Goal: Navigation & Orientation: Find specific page/section

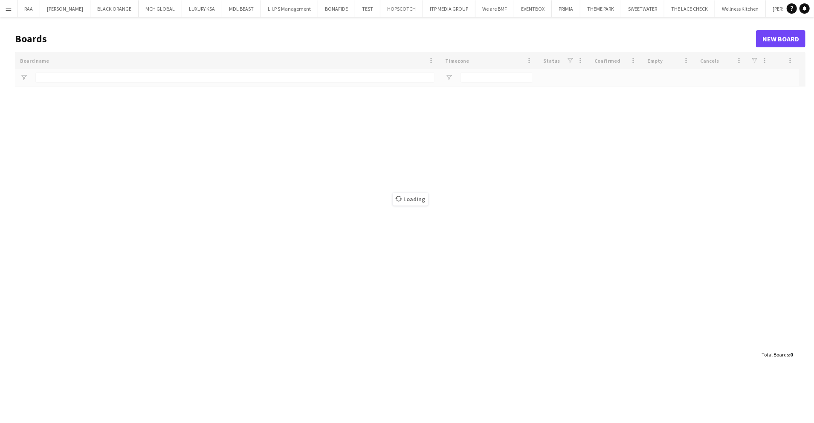
drag, startPoint x: 12, startPoint y: 4, endPoint x: 24, endPoint y: 12, distance: 14.8
click at [12, 4] on button "Menu" at bounding box center [8, 8] width 17 height 17
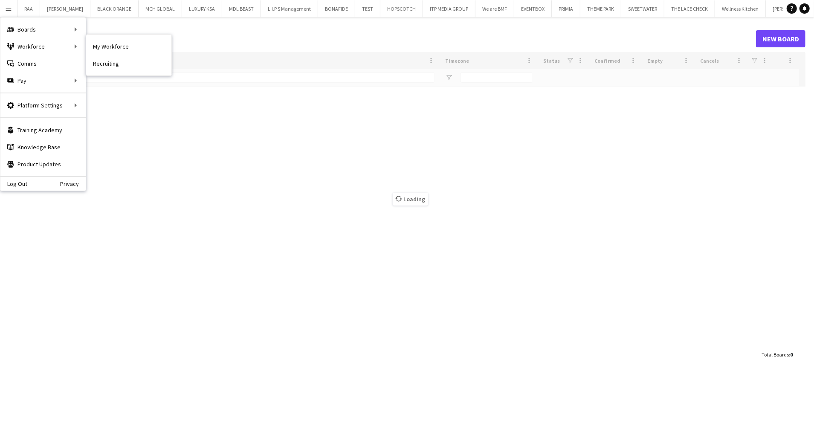
drag, startPoint x: 105, startPoint y: 51, endPoint x: 387, endPoint y: 171, distance: 306.5
click at [105, 51] on link "My Workforce" at bounding box center [128, 46] width 85 height 17
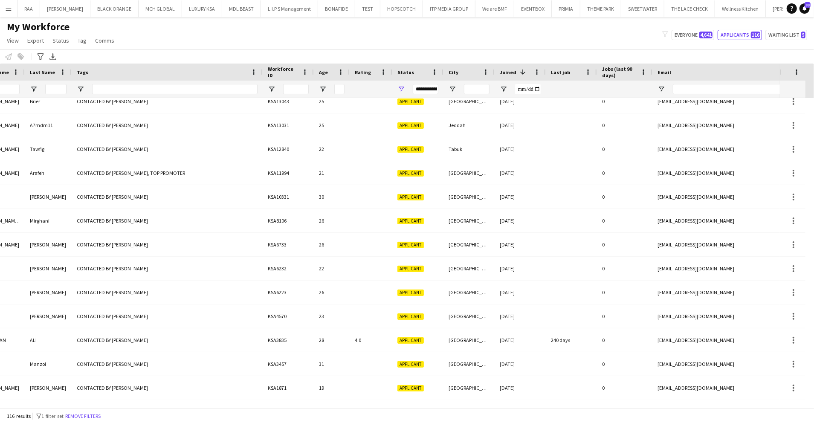
drag, startPoint x: 121, startPoint y: 73, endPoint x: 244, endPoint y: 105, distance: 127.2
click at [261, 71] on div at bounding box center [262, 72] width 3 height 17
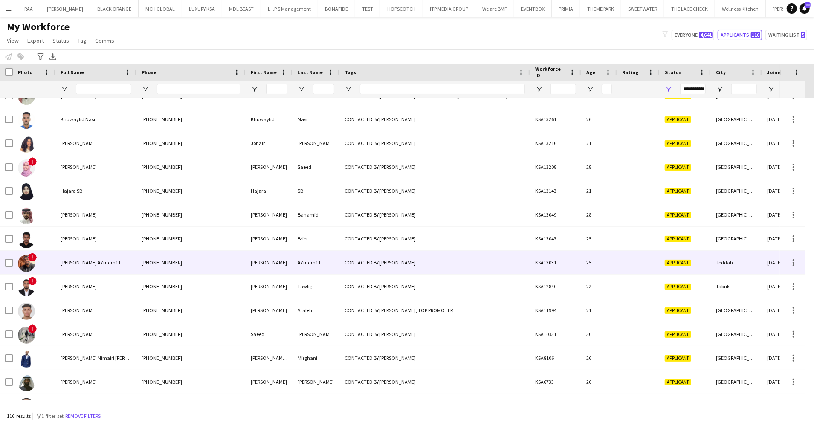
click at [136, 257] on div "[PERSON_NAME] A7mdm11" at bounding box center [95, 262] width 81 height 23
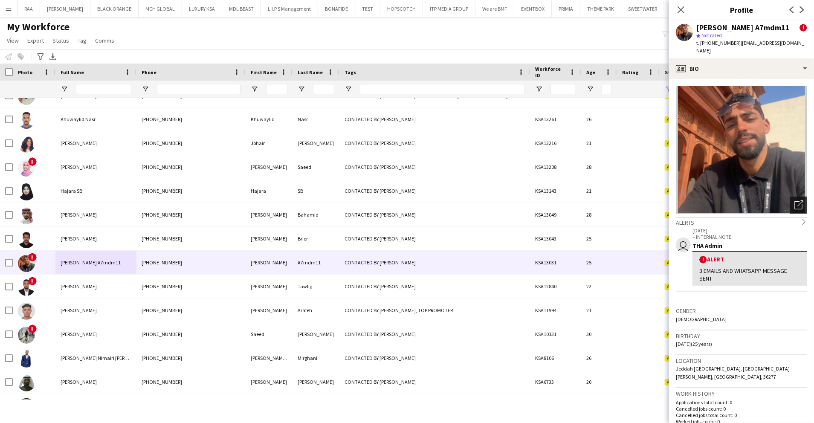
click at [794, 200] on icon "Open photos pop-in" at bounding box center [798, 204] width 9 height 9
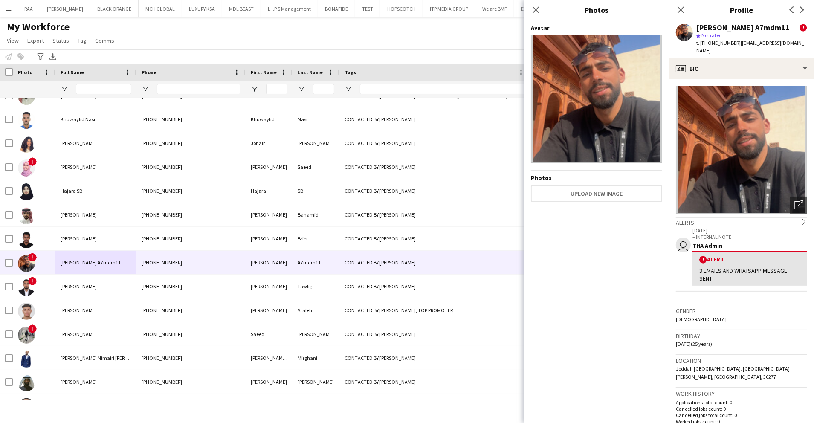
click at [716, 43] on span "t. [PHONE_NUMBER]" at bounding box center [718, 43] width 44 height 6
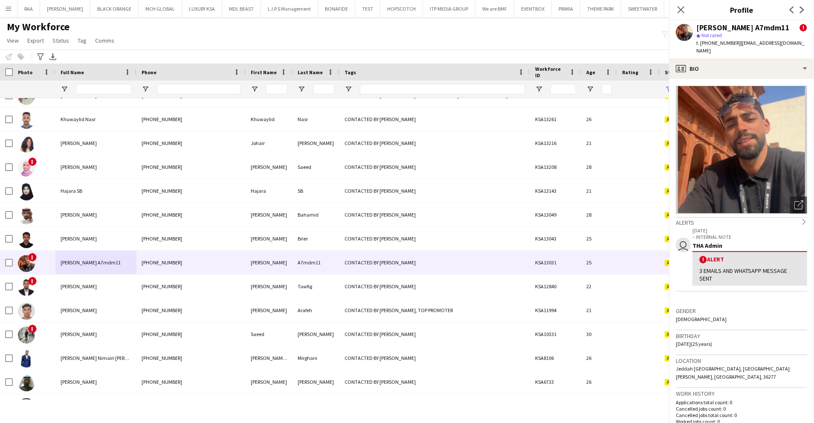
click at [716, 43] on span "t. [PHONE_NUMBER]" at bounding box center [718, 43] width 44 height 6
copy span "966580945445"
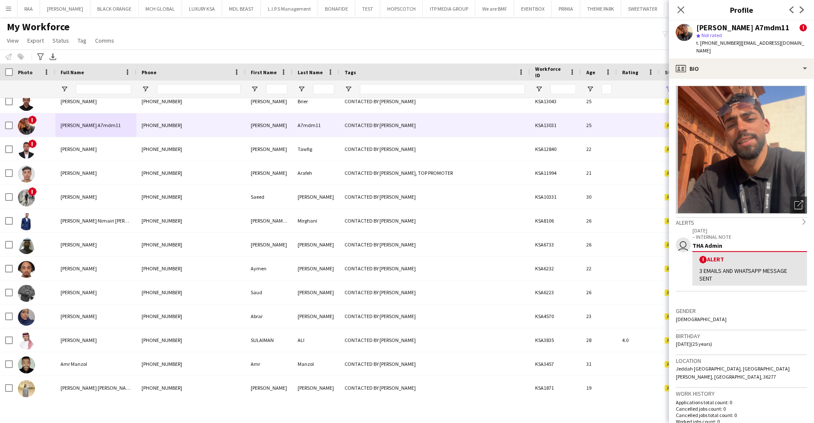
drag, startPoint x: 684, startPoint y: 6, endPoint x: 670, endPoint y: 22, distance: 21.1
click at [683, 8] on icon at bounding box center [681, 9] width 7 height 7
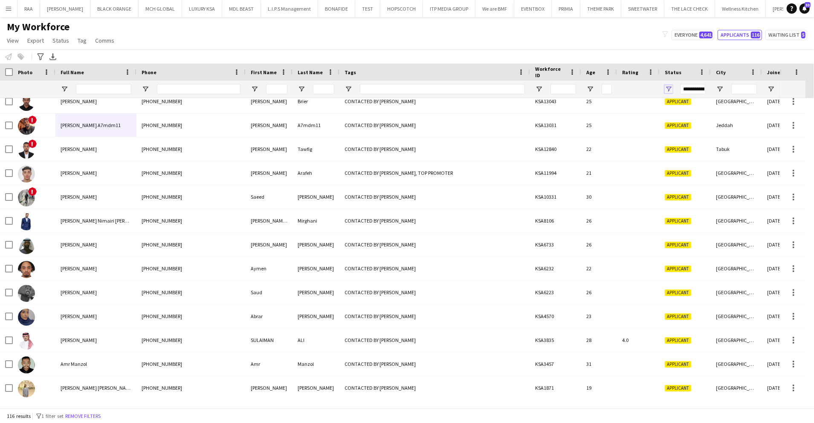
click at [667, 91] on span "Open Filter Menu" at bounding box center [669, 89] width 8 height 8
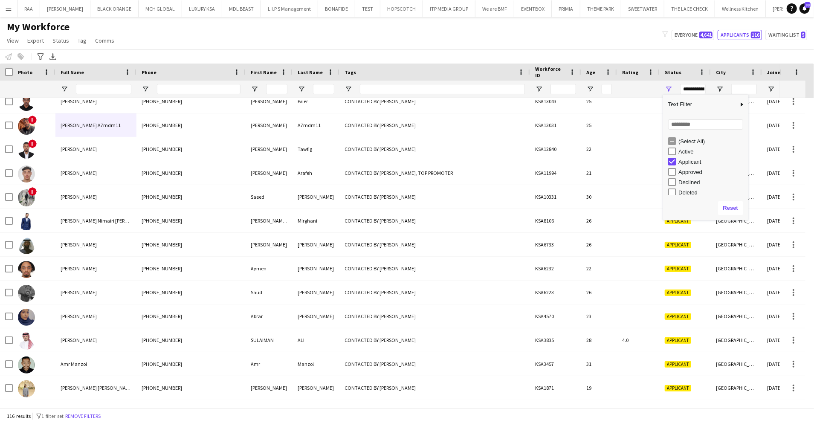
click at [681, 159] on div "Applicant" at bounding box center [711, 162] width 67 height 6
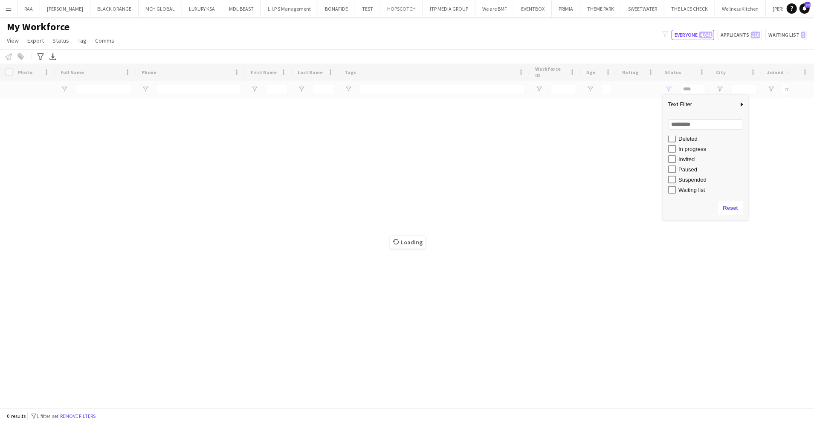
click at [689, 151] on div "In progress" at bounding box center [711, 149] width 67 height 6
type input "**********"
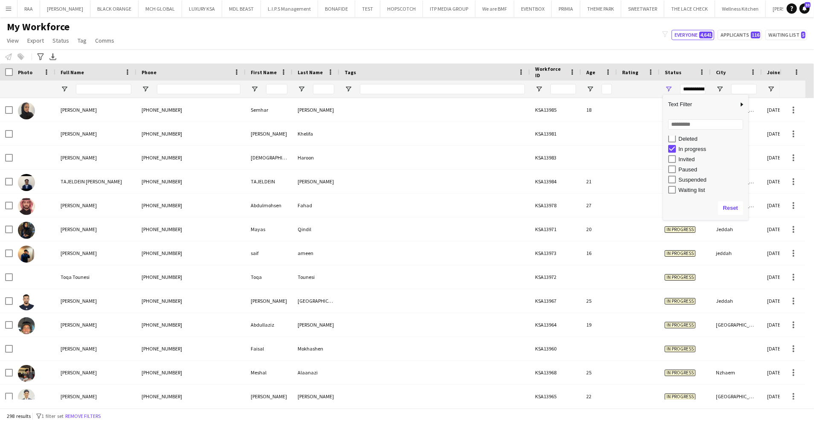
click at [379, 48] on div "My Workforce View Views Default view Basic Export View TAGS Test New view Updat…" at bounding box center [407, 34] width 814 height 29
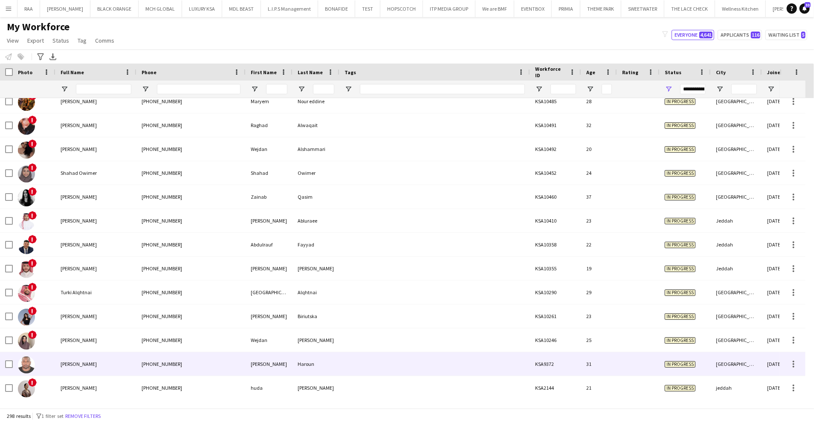
click at [287, 370] on div "[PERSON_NAME]" at bounding box center [269, 363] width 47 height 23
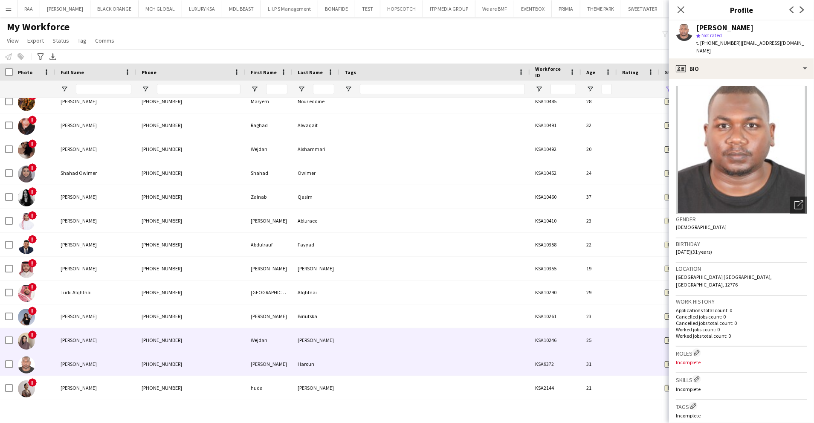
click at [273, 340] on div "Wejdan" at bounding box center [269, 339] width 47 height 23
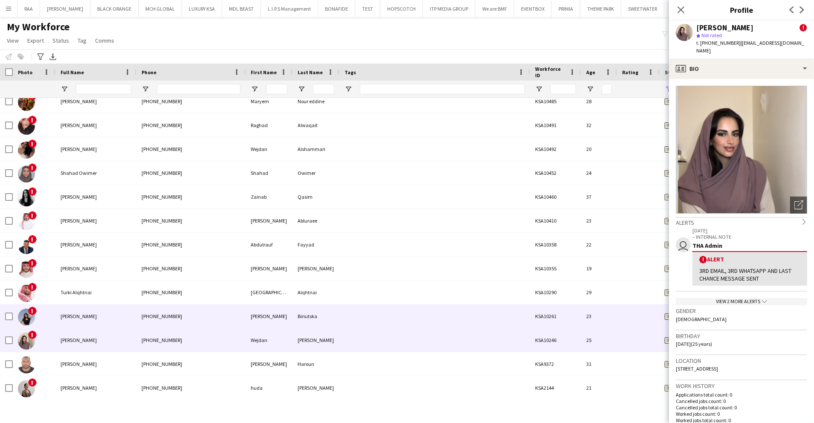
click at [276, 318] on div "[PERSON_NAME]" at bounding box center [269, 315] width 47 height 23
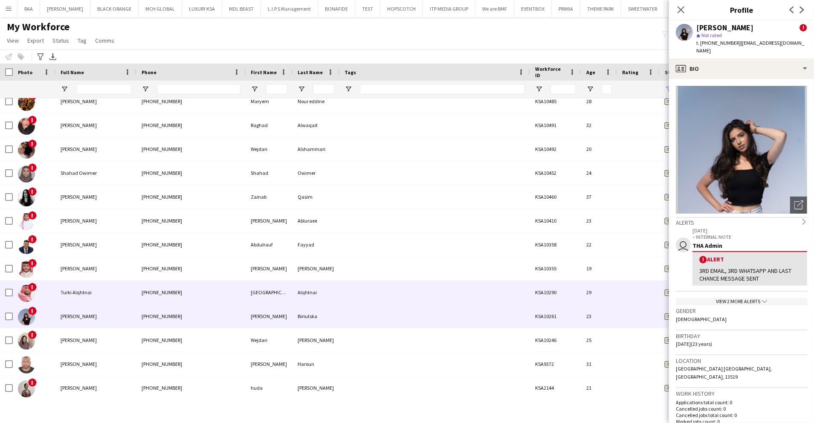
click at [268, 296] on div "[GEOGRAPHIC_DATA]" at bounding box center [269, 292] width 47 height 23
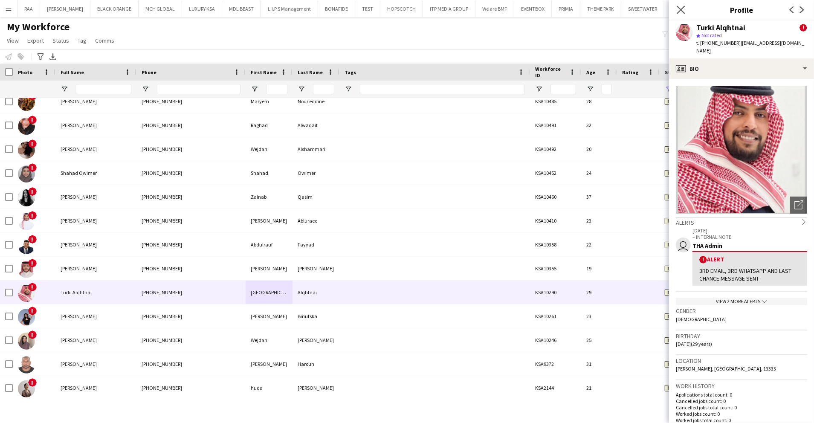
click at [684, 7] on icon "Close pop-in" at bounding box center [681, 10] width 8 height 8
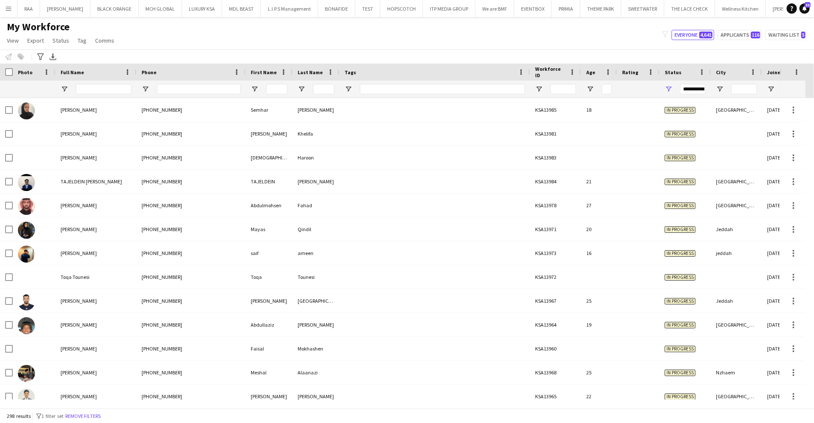
click at [9, 9] on app-icon "Menu" at bounding box center [8, 8] width 7 height 7
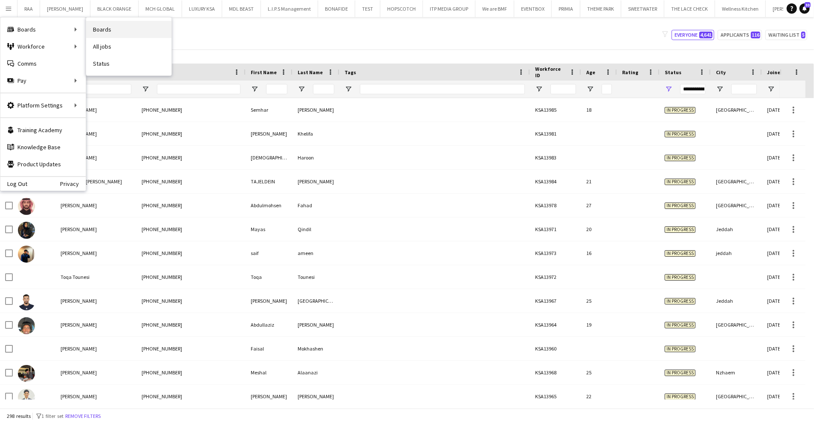
click at [97, 25] on link "Boards" at bounding box center [128, 29] width 85 height 17
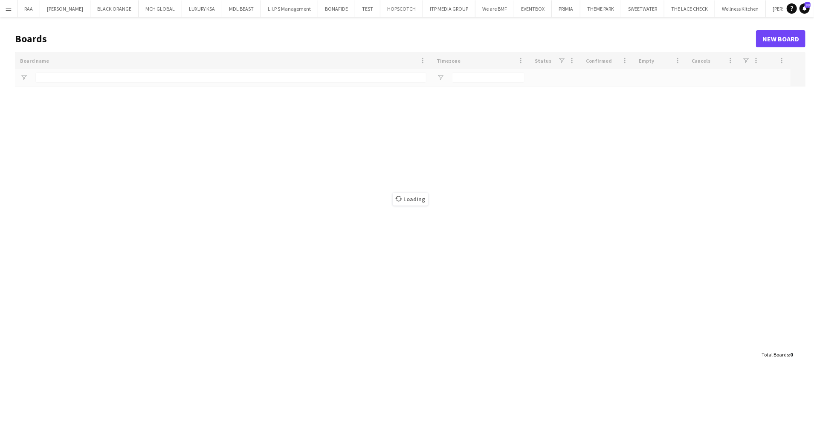
type input "***"
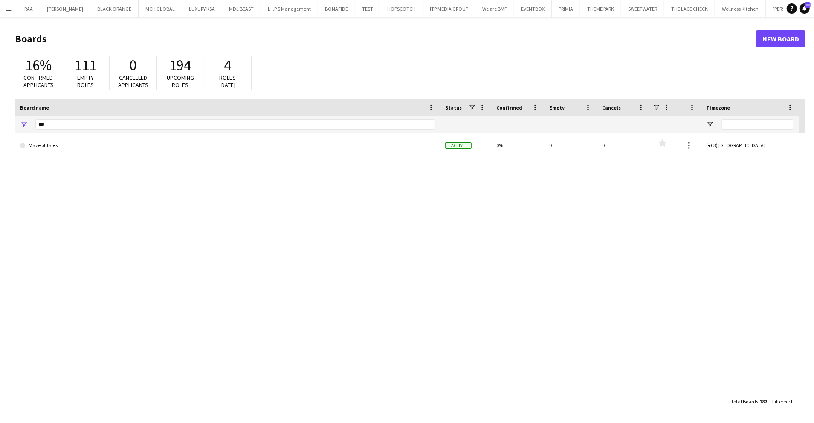
click at [3, 9] on button "Menu" at bounding box center [8, 8] width 17 height 17
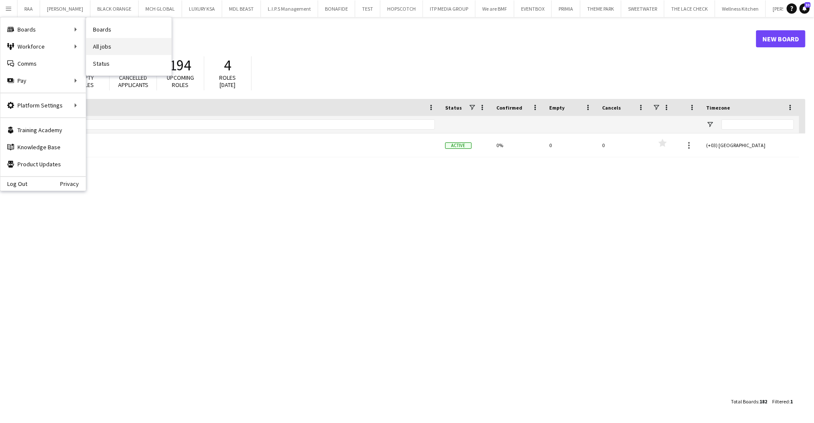
click at [125, 41] on link "All jobs" at bounding box center [128, 46] width 85 height 17
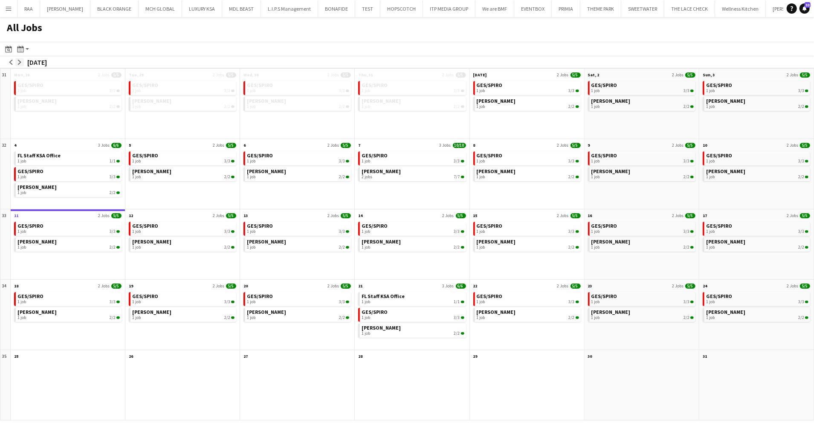
click at [18, 59] on button "arrow-right" at bounding box center [19, 62] width 9 height 9
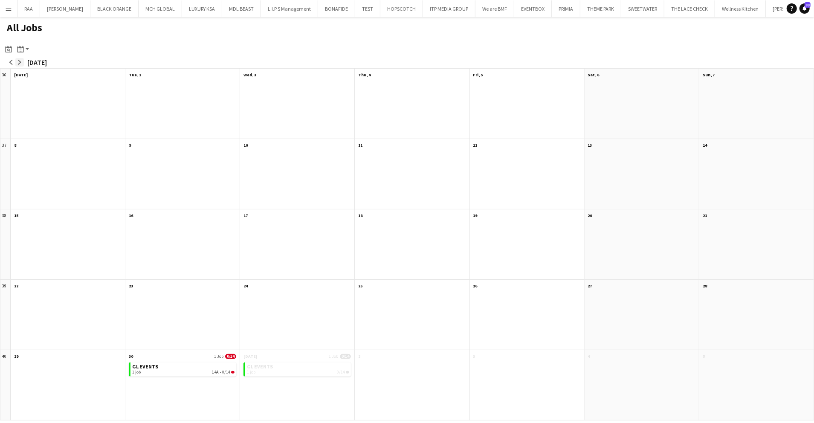
click at [17, 65] on button "arrow-right" at bounding box center [19, 62] width 9 height 9
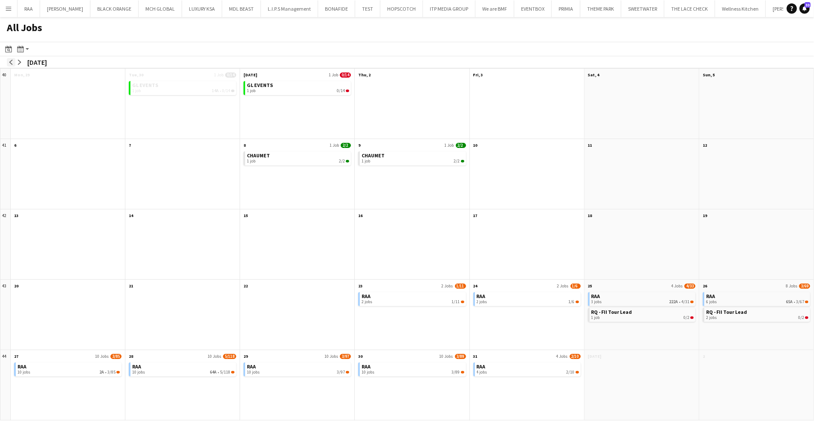
click at [9, 60] on app-icon "arrow-left" at bounding box center [11, 62] width 5 height 5
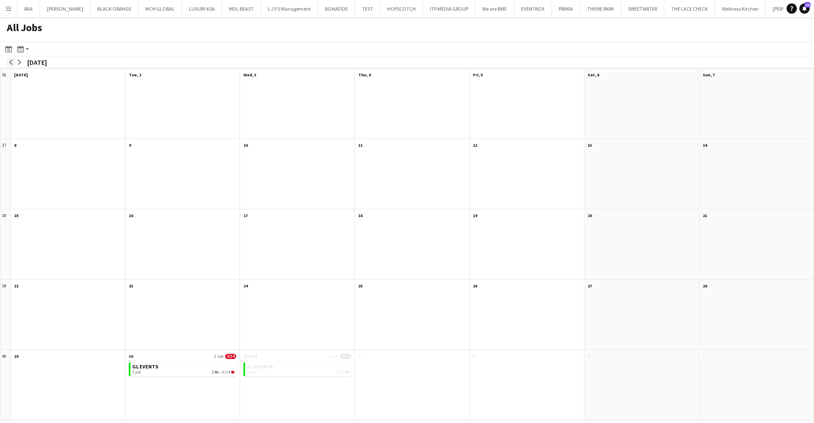
click at [9, 60] on app-icon "arrow-left" at bounding box center [11, 62] width 5 height 5
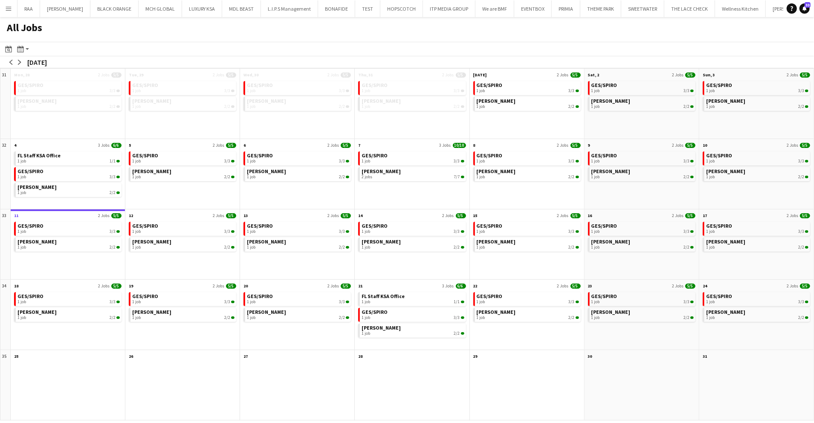
click at [25, 63] on div "arrow-left arrow-right [DATE]" at bounding box center [28, 62] width 57 height 12
click at [19, 62] on app-icon "arrow-right" at bounding box center [19, 62] width 5 height 5
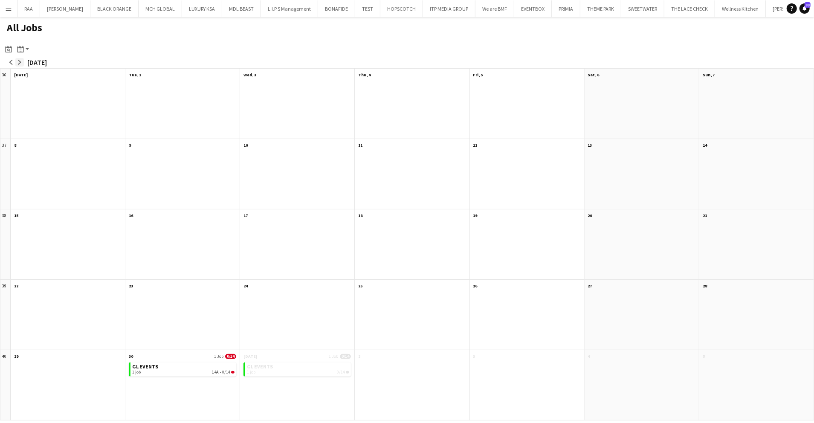
click at [19, 62] on app-icon "arrow-right" at bounding box center [19, 62] width 5 height 5
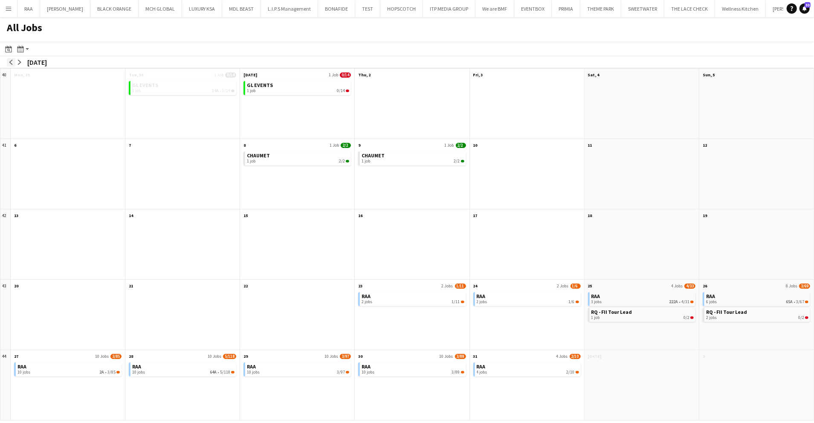
click at [9, 59] on button "arrow-left" at bounding box center [11, 62] width 9 height 9
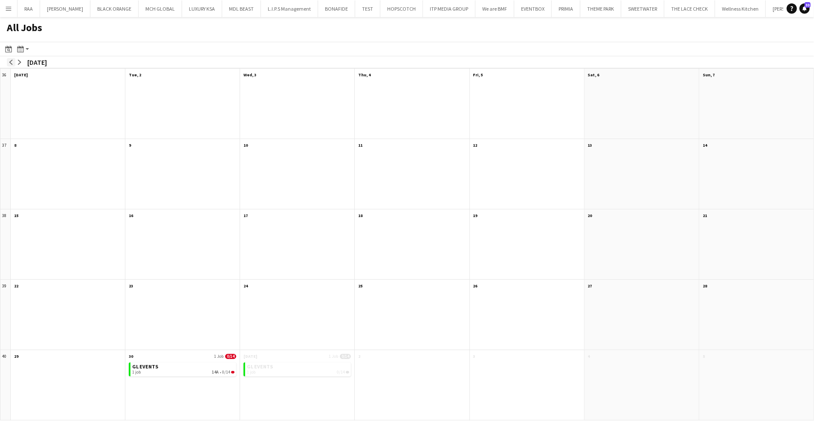
click at [9, 59] on button "arrow-left" at bounding box center [11, 62] width 9 height 9
